Goal: Transaction & Acquisition: Purchase product/service

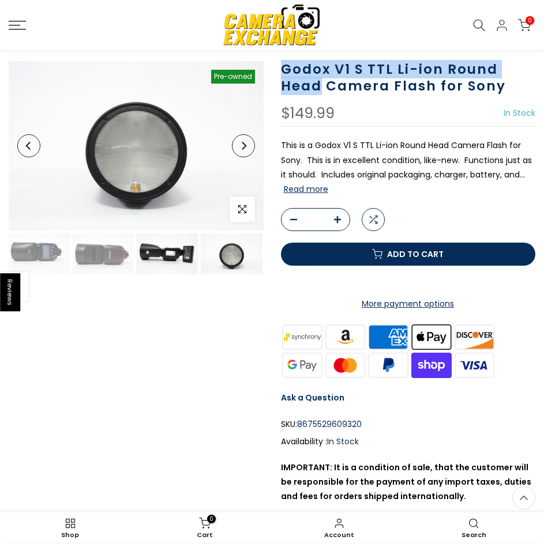
scroll to position [73, 0]
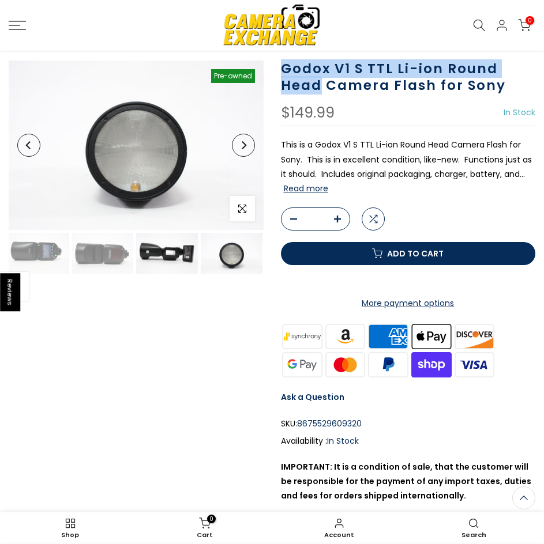
click at [178, 251] on img at bounding box center [167, 253] width 62 height 41
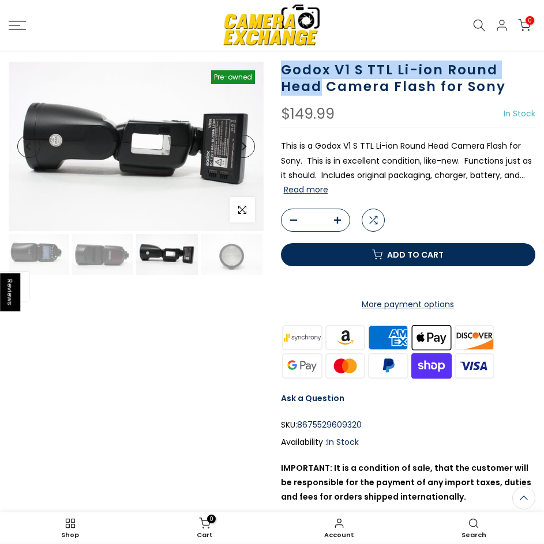
scroll to position [74, 0]
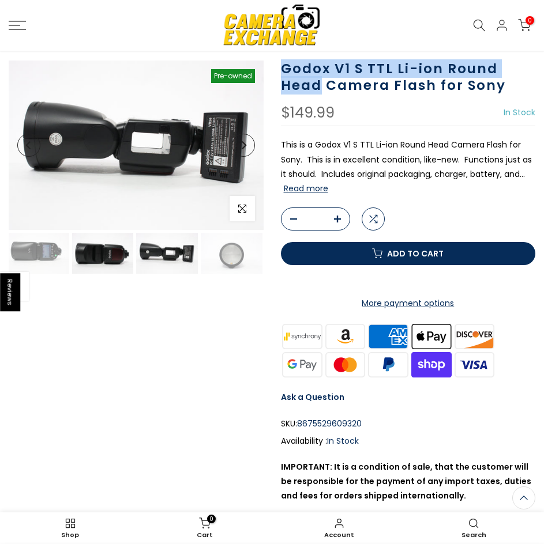
click at [105, 261] on img at bounding box center [103, 253] width 62 height 41
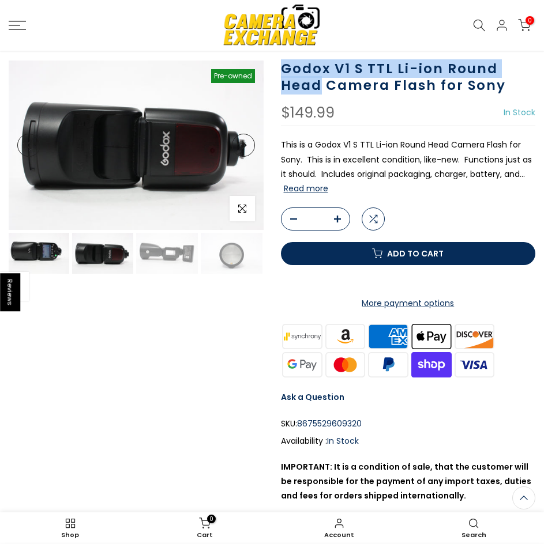
click at [46, 257] on img at bounding box center [38, 253] width 62 height 41
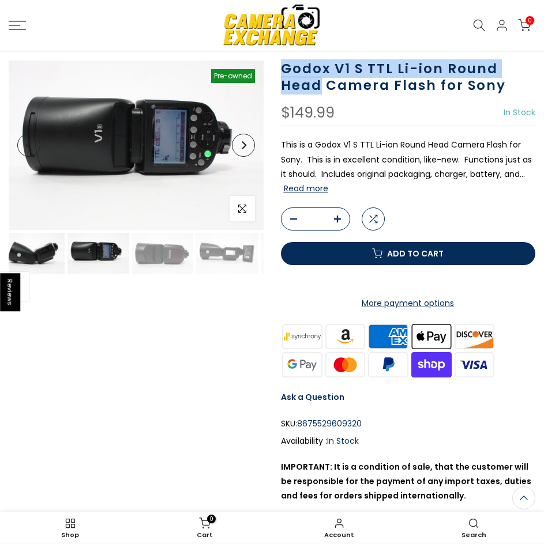
scroll to position [73, 0]
click at [50, 258] on img at bounding box center [34, 253] width 62 height 41
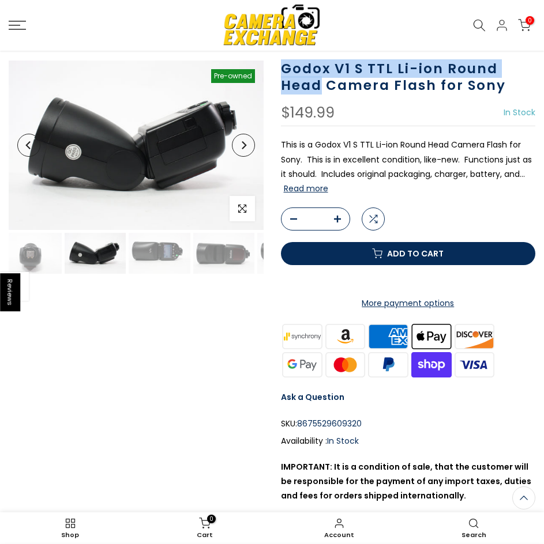
scroll to position [0, 198]
click at [50, 258] on img at bounding box center [34, 253] width 62 height 41
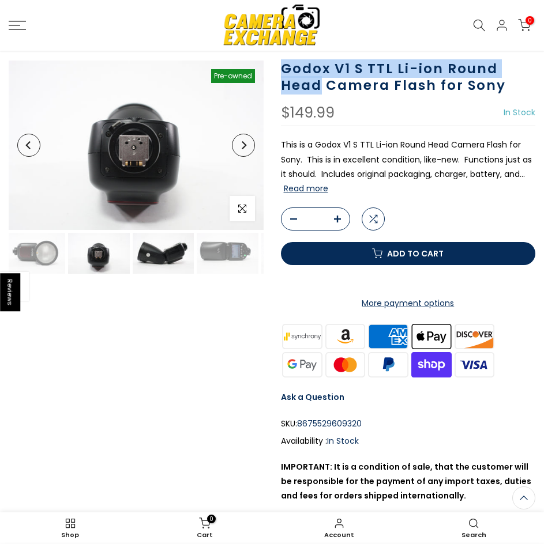
click at [50, 258] on img at bounding box center [34, 253] width 62 height 41
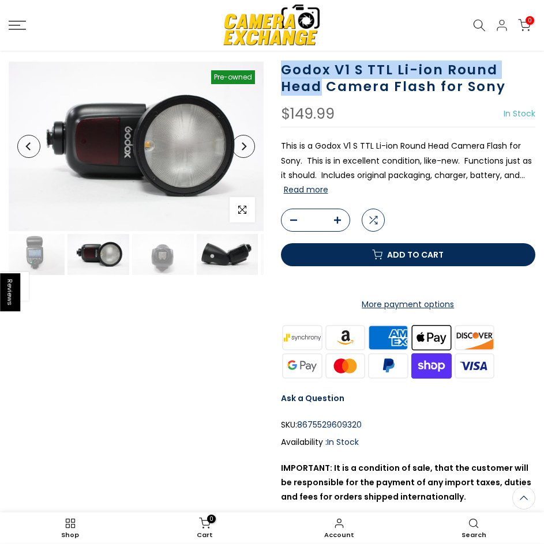
scroll to position [74, 0]
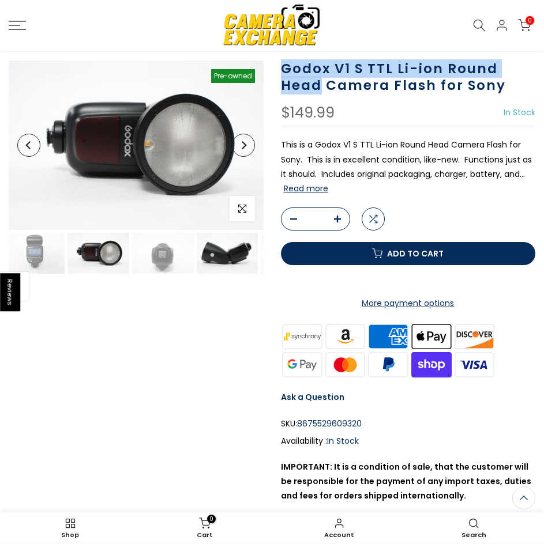
click at [50, 258] on img at bounding box center [34, 253] width 62 height 41
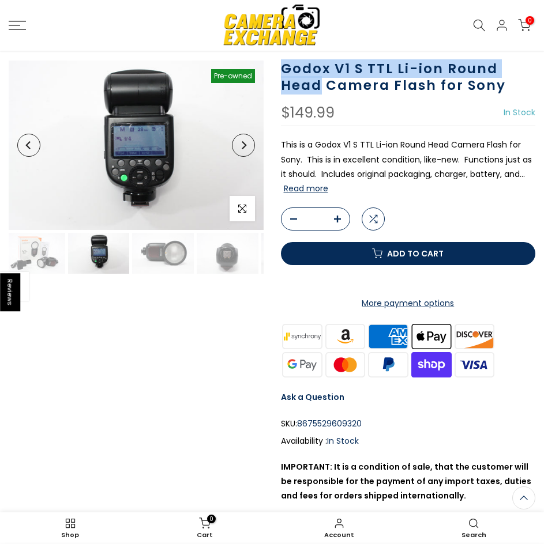
click at [50, 258] on img at bounding box center [34, 253] width 62 height 41
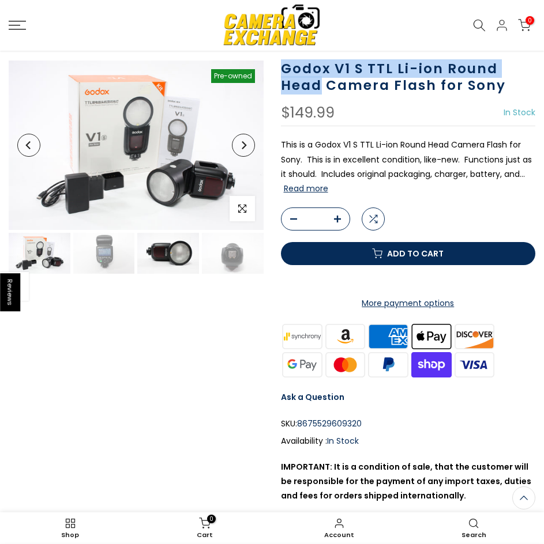
click at [178, 257] on img at bounding box center [168, 253] width 62 height 41
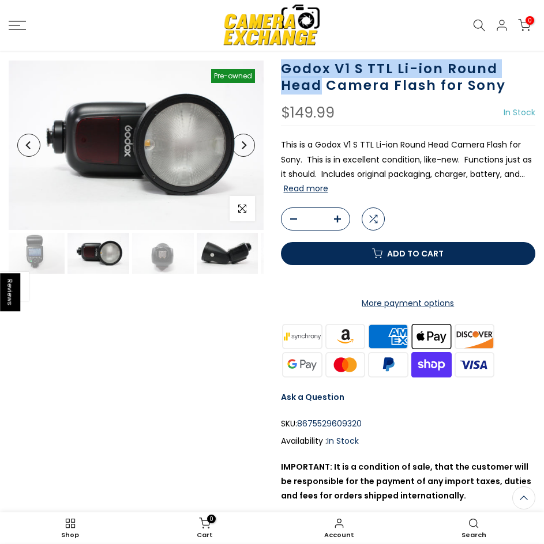
click at [216, 261] on img at bounding box center [228, 253] width 62 height 41
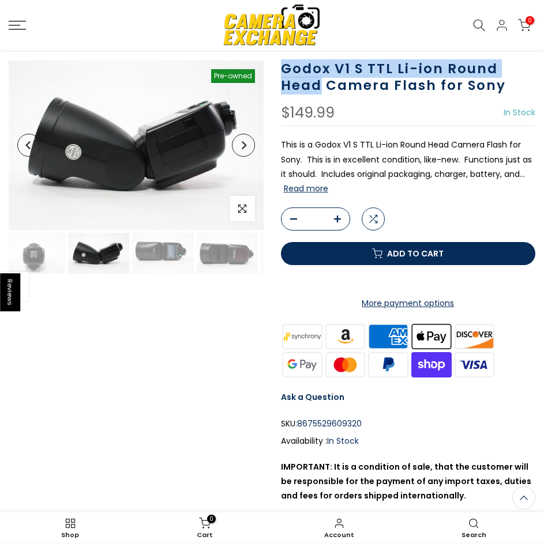
click at [216, 261] on img at bounding box center [228, 253] width 62 height 41
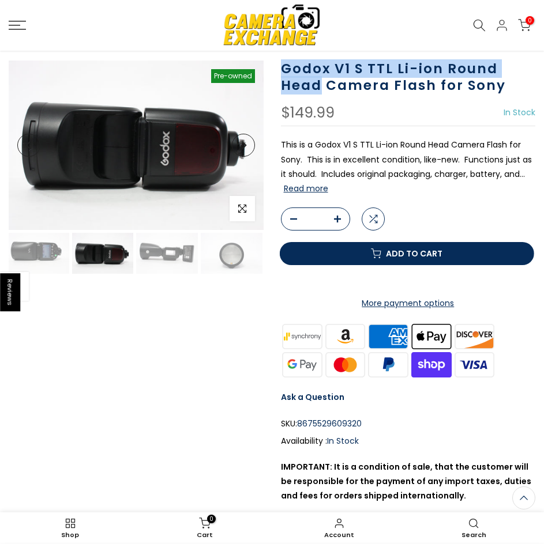
scroll to position [73, 0]
click at [216, 261] on img at bounding box center [232, 253] width 62 height 41
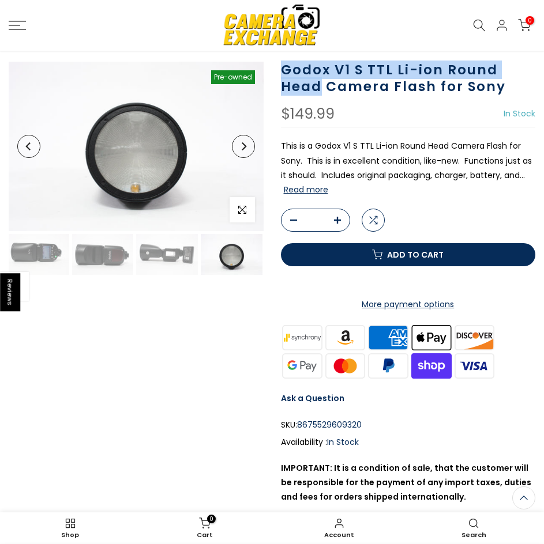
scroll to position [74, 0]
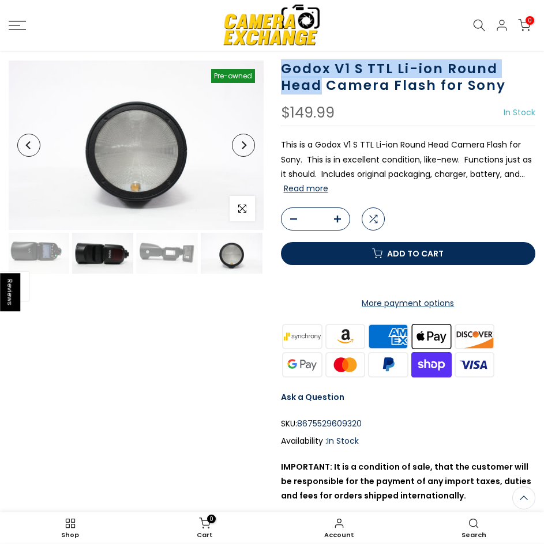
click at [121, 241] on img at bounding box center [103, 253] width 62 height 41
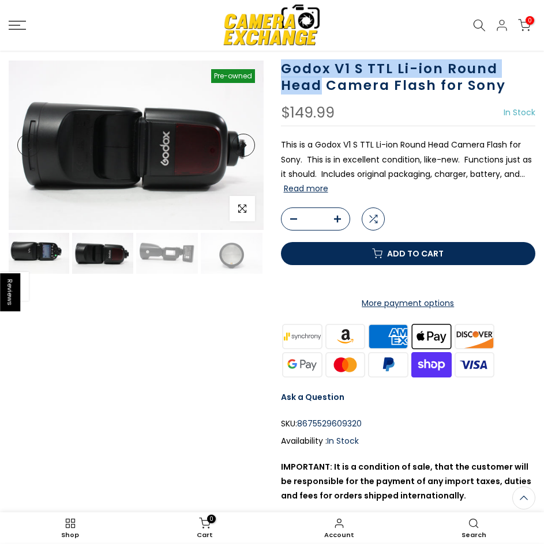
click at [65, 245] on img at bounding box center [38, 253] width 62 height 41
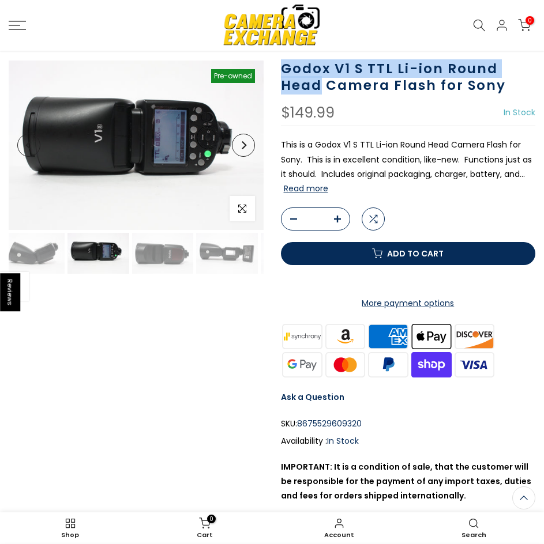
scroll to position [73, 0]
click at [44, 246] on img at bounding box center [34, 253] width 62 height 41
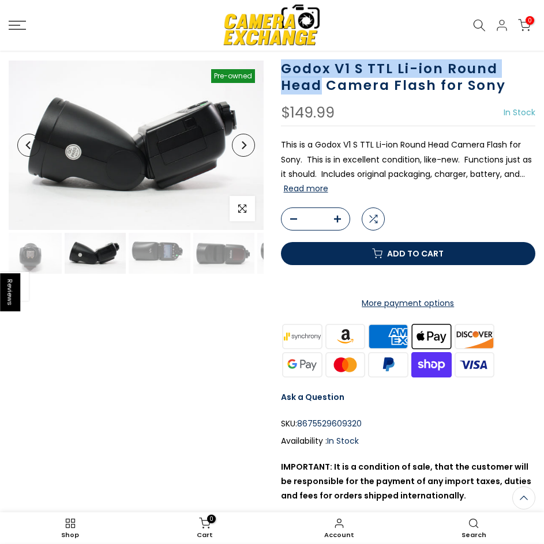
scroll to position [0, 198]
click at [58, 262] on img at bounding box center [34, 253] width 62 height 41
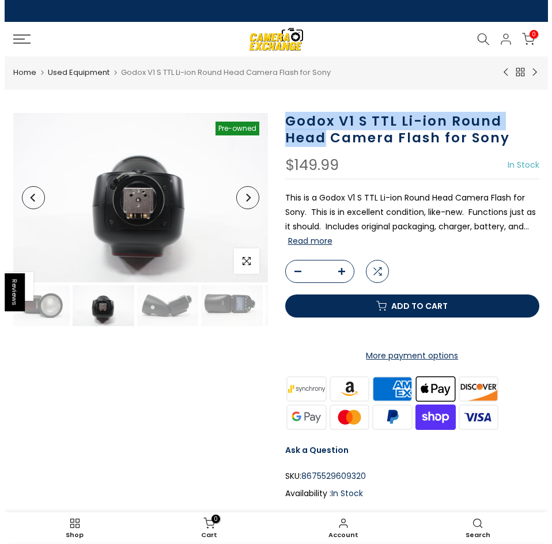
scroll to position [0, 0]
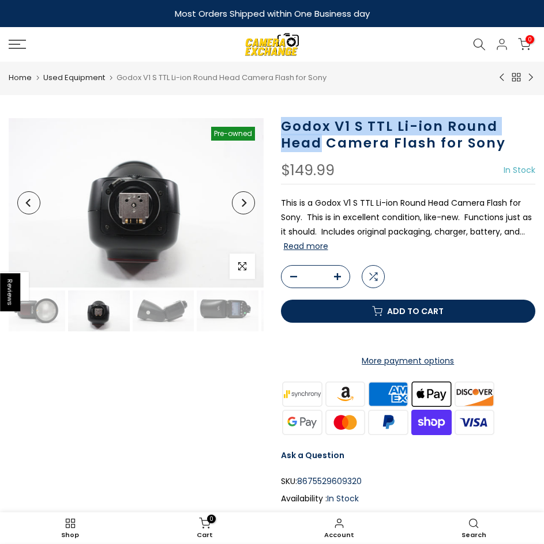
click at [17, 47] on icon at bounding box center [17, 44] width 17 height 9
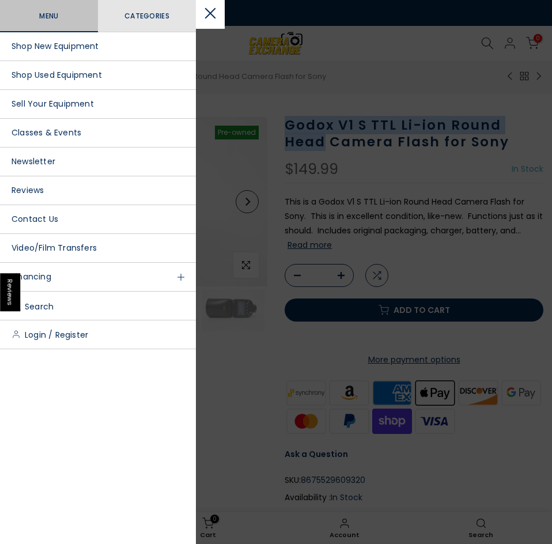
click at [83, 77] on link "Shop Used Equipment" at bounding box center [98, 75] width 196 height 29
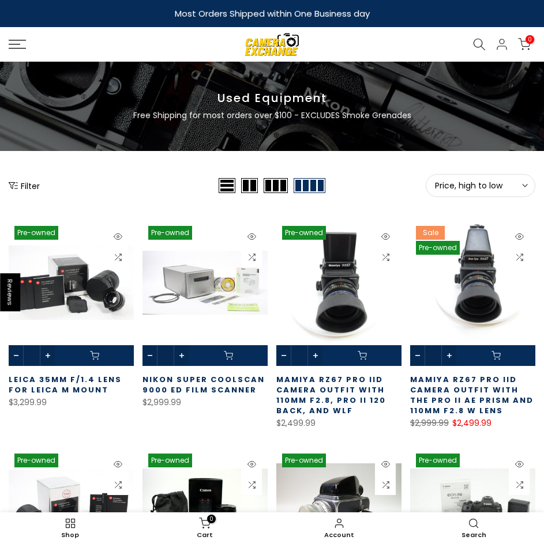
click at [36, 186] on button "Filter" at bounding box center [24, 186] width 31 height 12
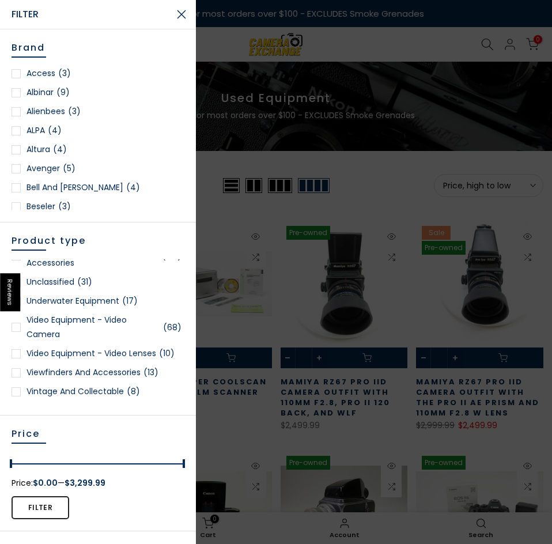
scroll to position [3124, 0]
click at [44, 313] on link "Video Equipment - Video Camera (68)" at bounding box center [98, 327] width 173 height 29
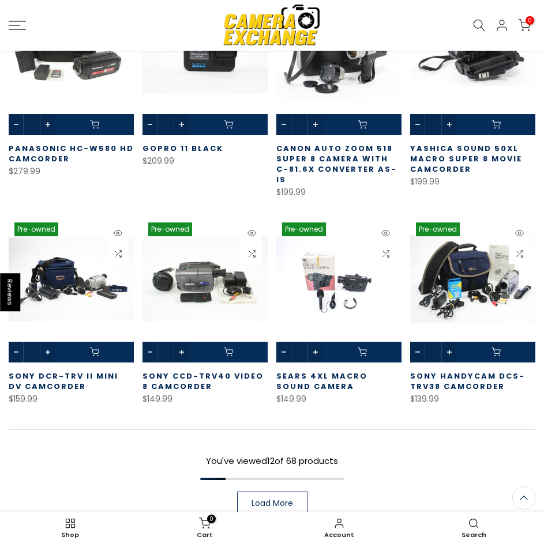
scroll to position [509, 0]
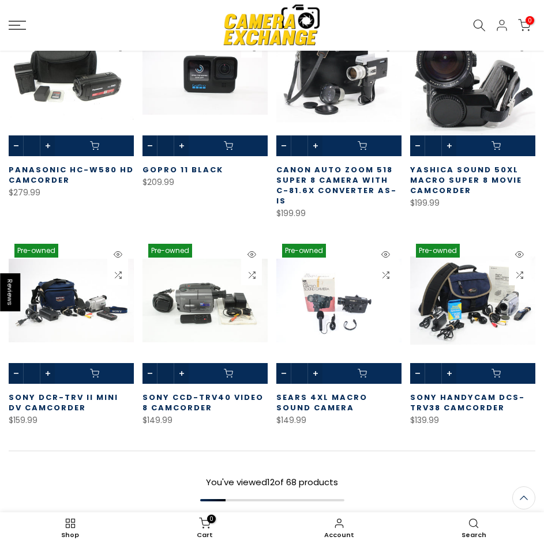
click at [462, 96] on link at bounding box center [472, 83] width 125 height 146
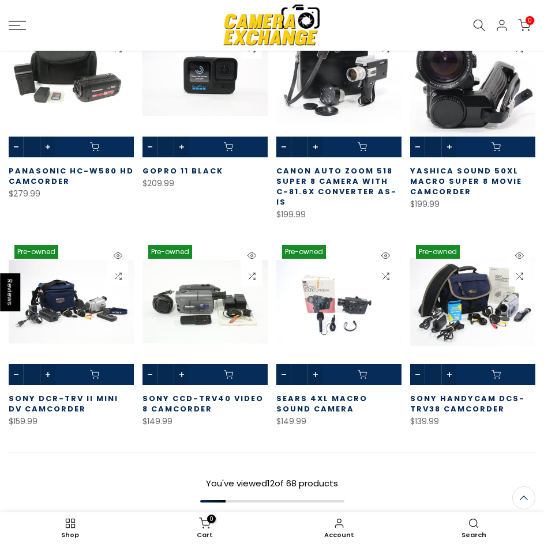
scroll to position [510, 0]
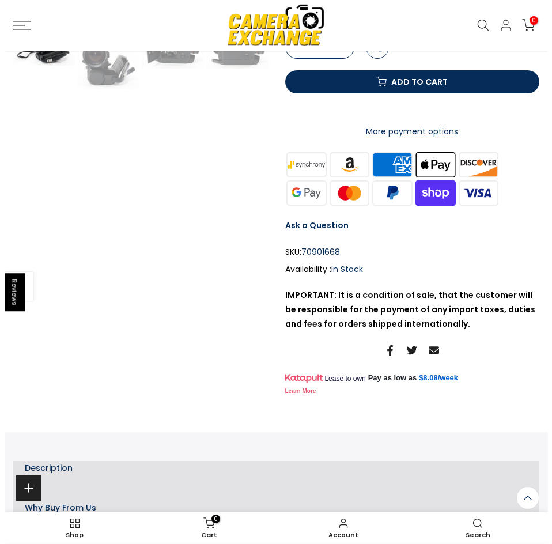
scroll to position [247, 0]
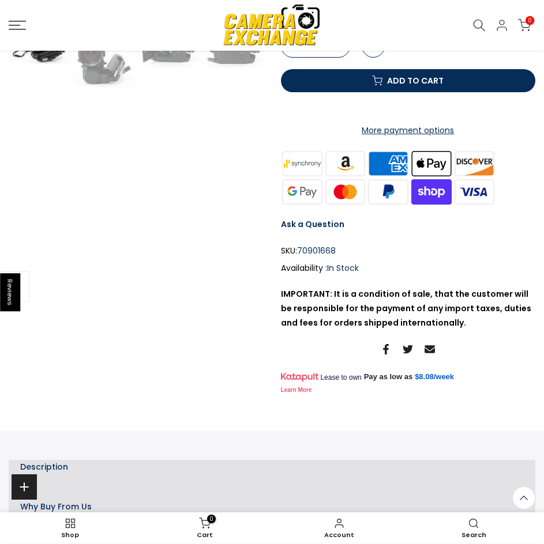
click at [349, 92] on button "Add to cart" at bounding box center [408, 80] width 255 height 23
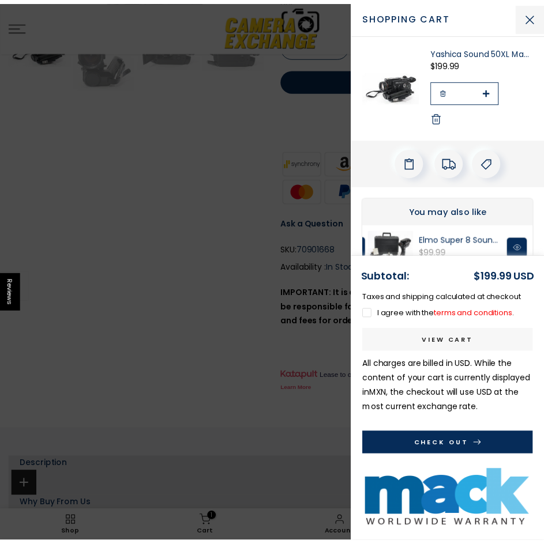
scroll to position [246, 0]
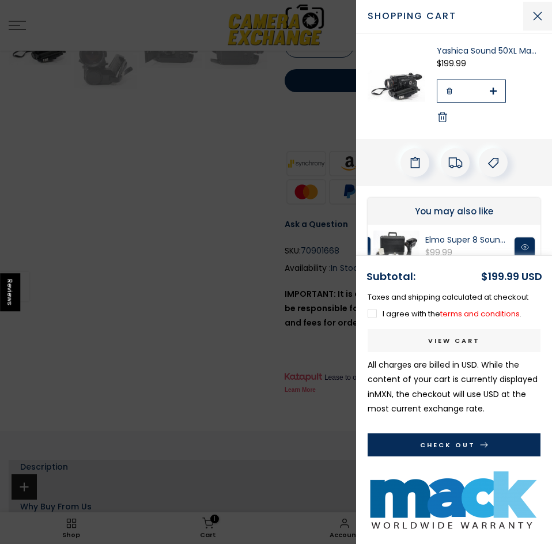
click at [538, 18] on button "Close Cart" at bounding box center [538, 16] width 29 height 29
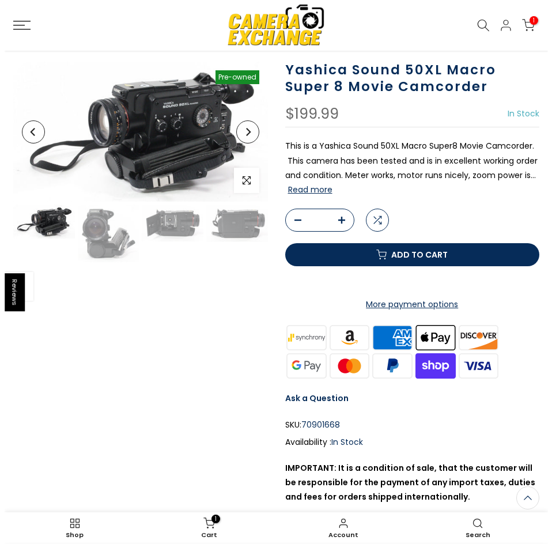
scroll to position [74, 0]
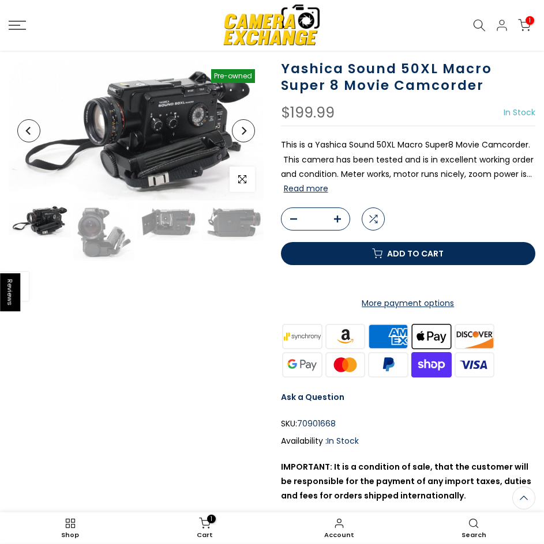
click at [522, 22] on icon at bounding box center [524, 25] width 13 height 13
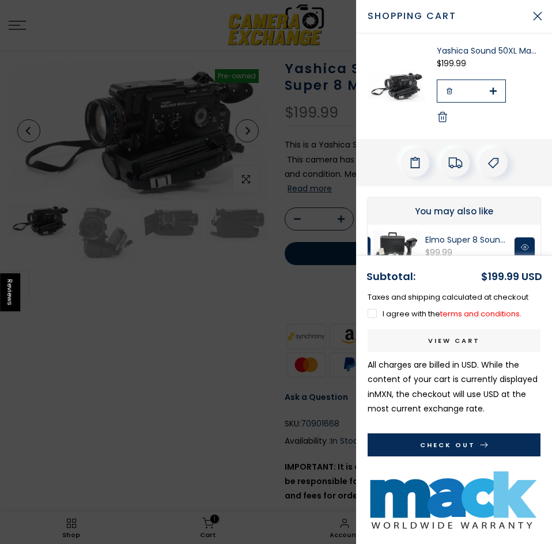
click at [446, 91] on icon "button" at bounding box center [449, 91] width 7 height 7
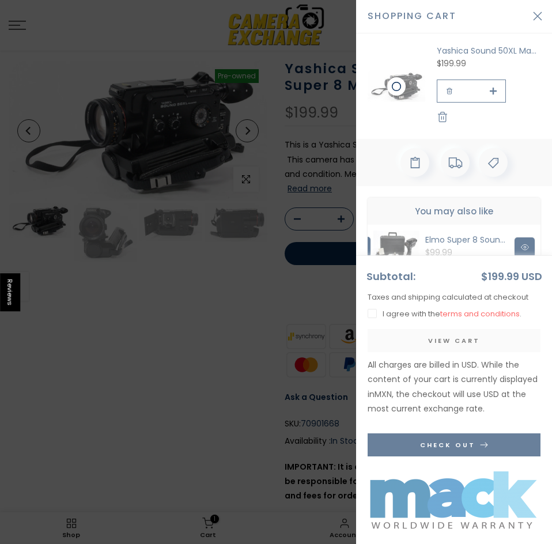
type input "*"
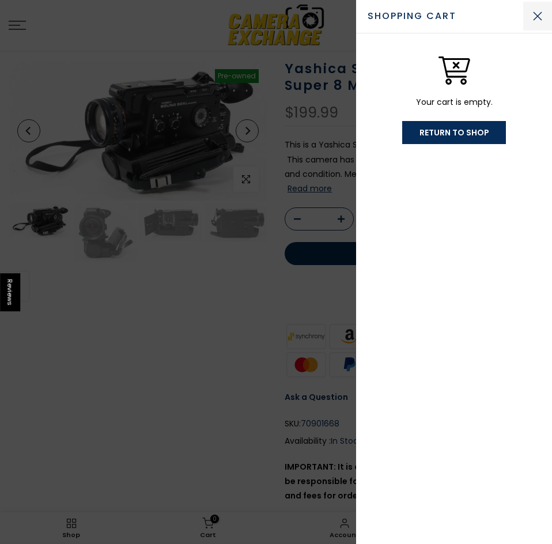
click at [532, 18] on button "Close Cart" at bounding box center [538, 16] width 29 height 29
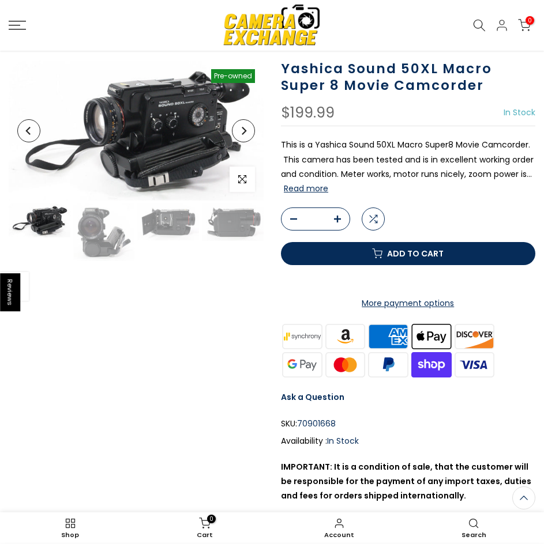
click at [29, 24] on link at bounding box center [91, 25] width 164 height 9
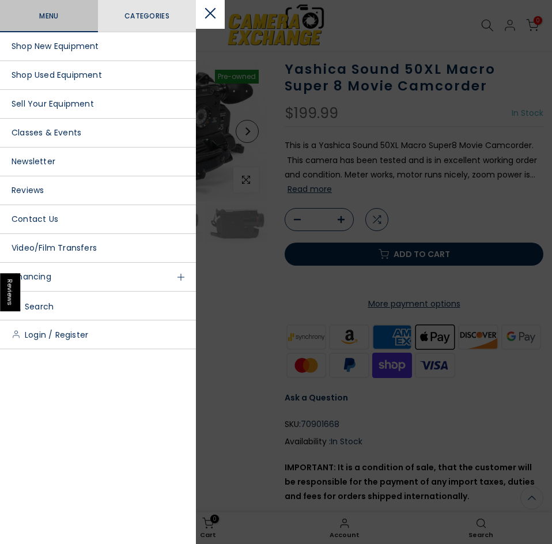
scroll to position [74, 0]
click at [57, 73] on link "Shop Used Equipment" at bounding box center [98, 75] width 196 height 29
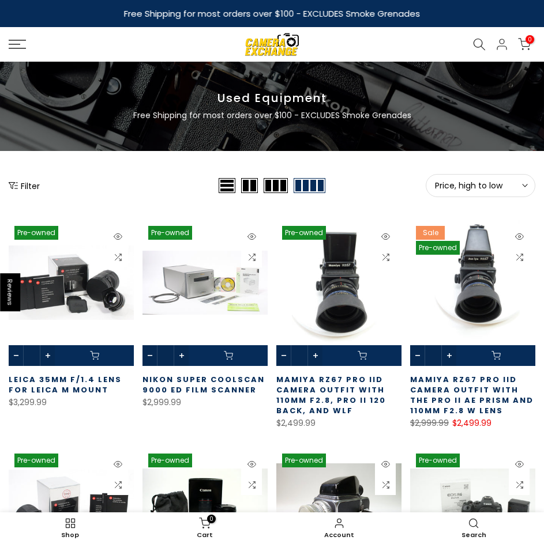
click at [26, 188] on button "Filter" at bounding box center [24, 186] width 31 height 12
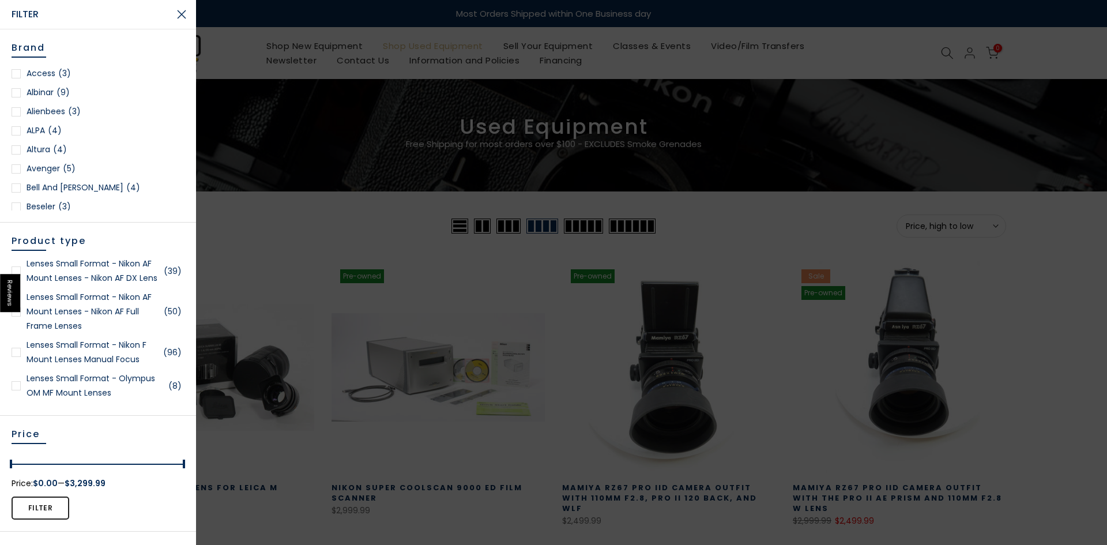
scroll to position [1672, 0]
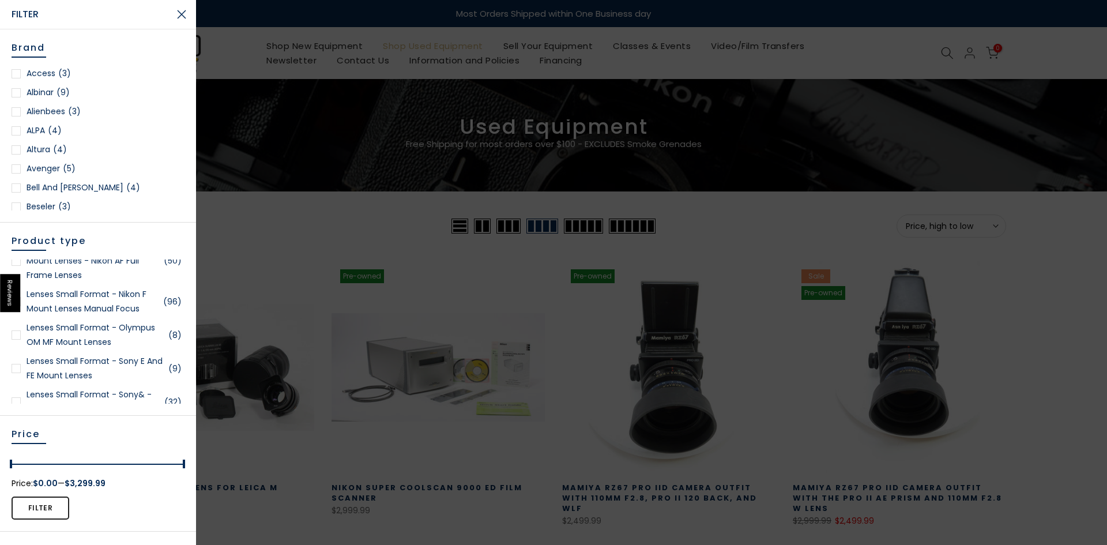
click at [125, 315] on link "Lenses Small Format - Nikon F Mount Lenses Manual Focus (96)" at bounding box center [98, 301] width 173 height 29
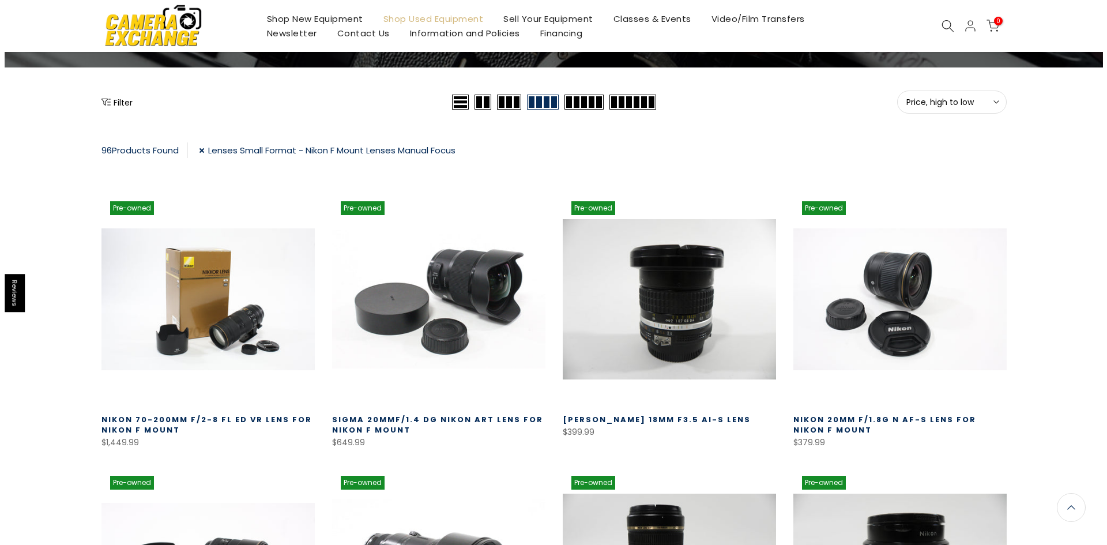
scroll to position [125, 0]
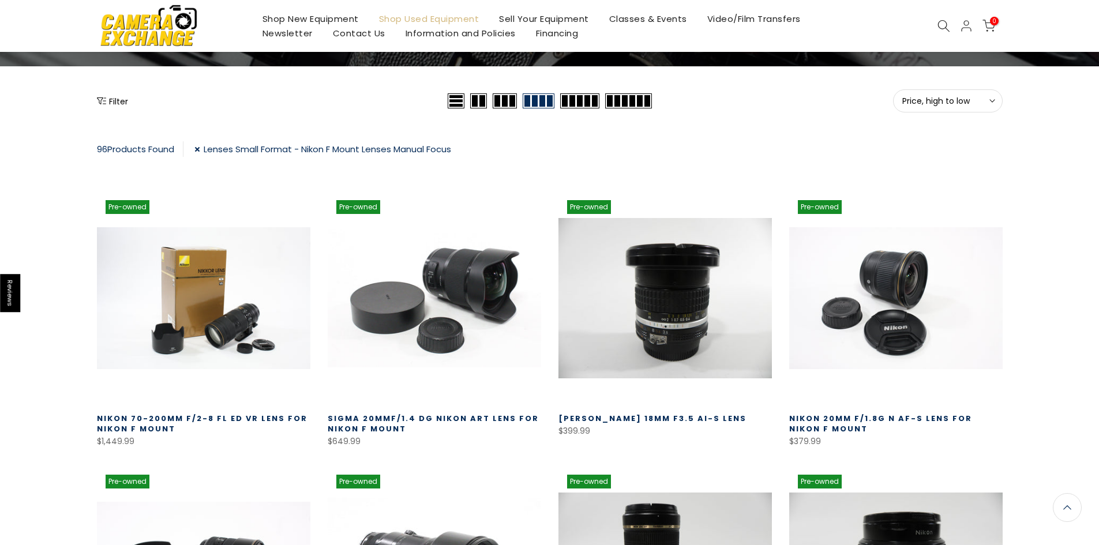
click at [111, 97] on button "Filter" at bounding box center [112, 101] width 31 height 12
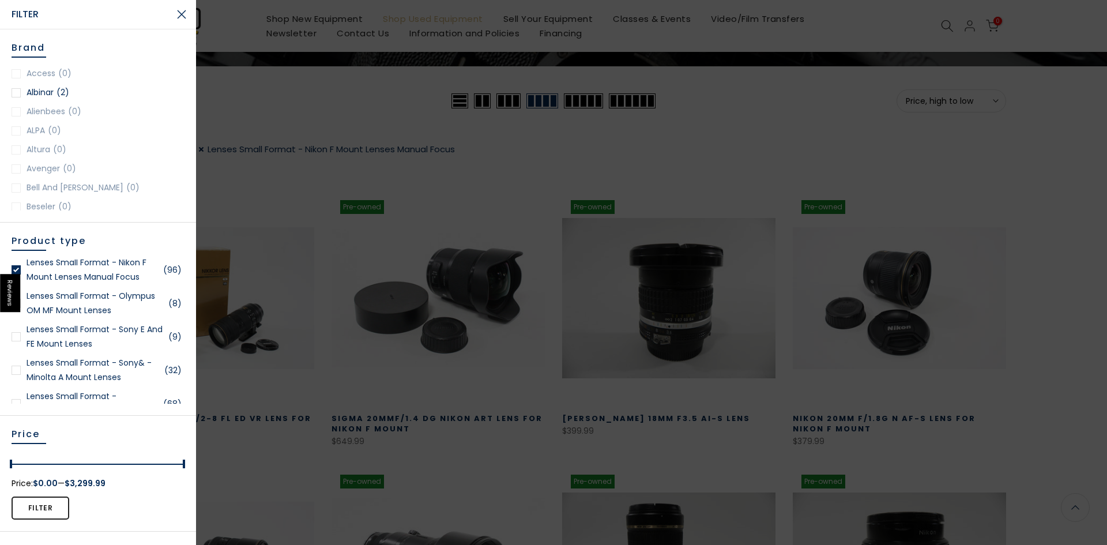
scroll to position [1730, 0]
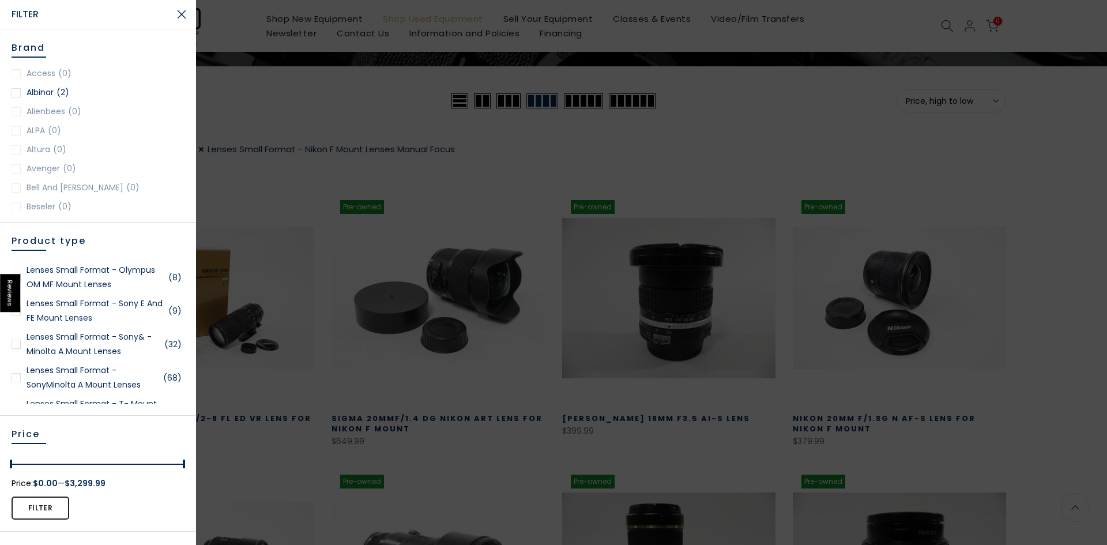
click at [83, 325] on link "Lenses Small Format - Sony E and FE Mount Lenses (9)" at bounding box center [98, 310] width 173 height 29
